Goal: Navigation & Orientation: Find specific page/section

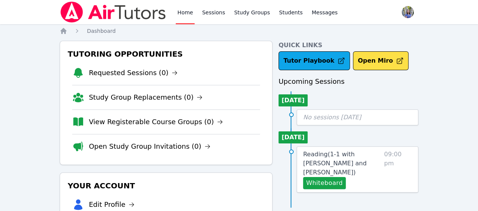
click at [180, 124] on link "View Registerable Course Groups (0)" at bounding box center [156, 122] width 134 height 11
click at [145, 145] on link "Open Study Group Invitations (0)" at bounding box center [150, 146] width 122 height 11
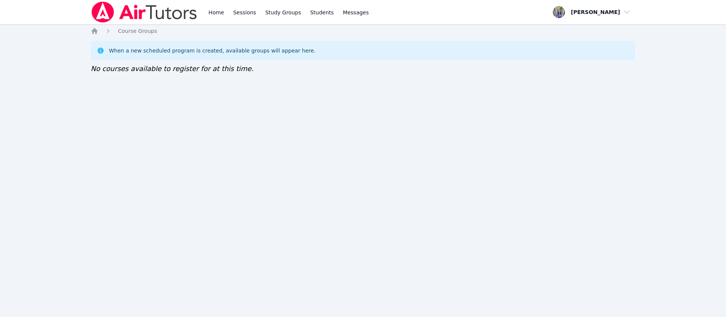
click at [165, 8] on img at bounding box center [144, 12] width 107 height 21
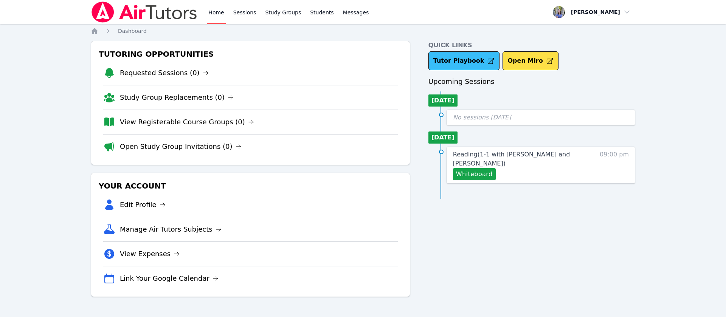
click at [462, 62] on link "Tutor Playbook" at bounding box center [463, 60] width 71 height 19
click at [181, 119] on link "View Registerable Course Groups (0)" at bounding box center [187, 122] width 134 height 11
